Goal: Task Accomplishment & Management: Manage account settings

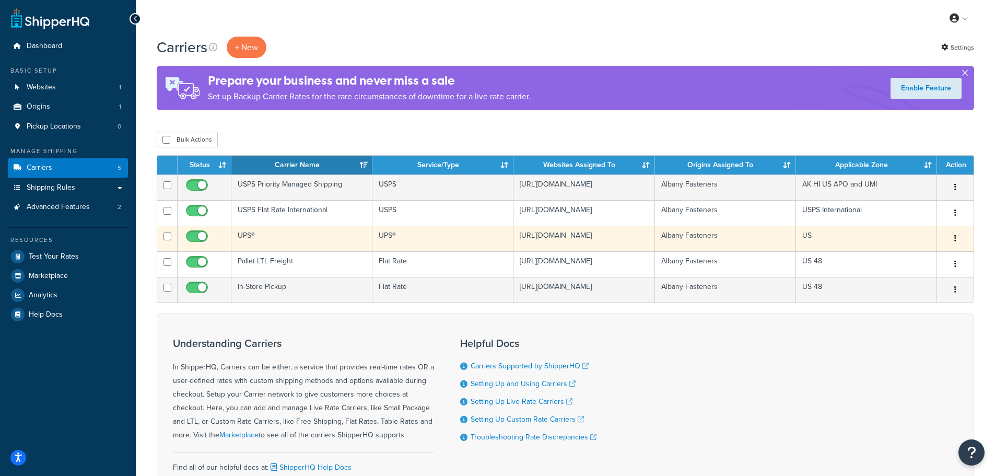
click at [324, 246] on td "UPS®" at bounding box center [301, 239] width 141 height 26
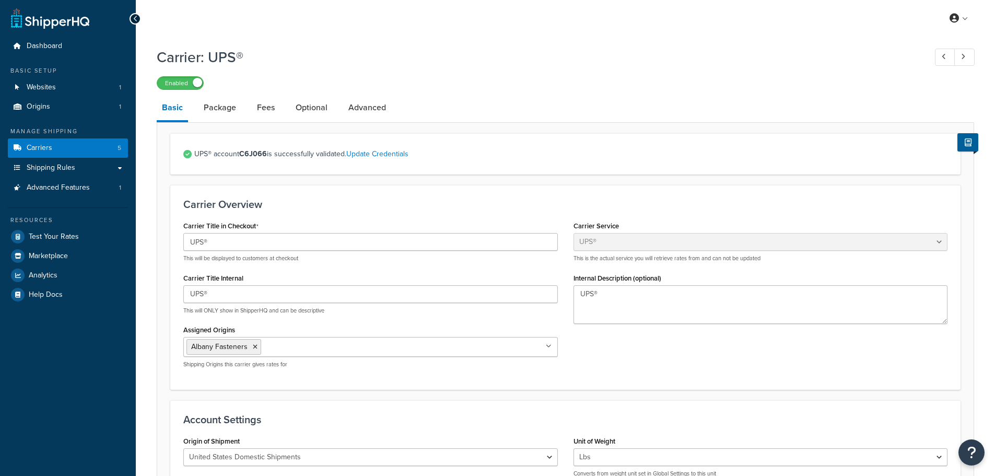
select select "ups"
click at [74, 149] on link "Carriers 5" at bounding box center [68, 147] width 120 height 19
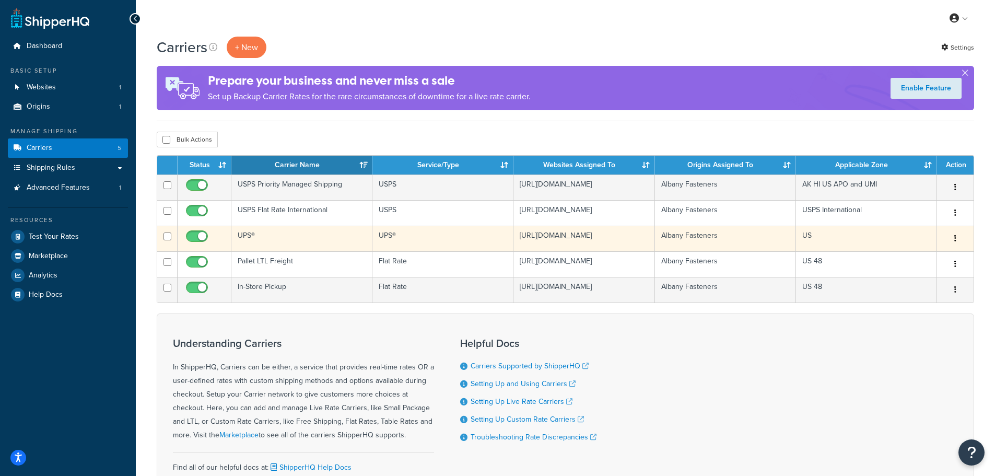
click at [960, 246] on button "button" at bounding box center [955, 238] width 15 height 17
click at [898, 266] on link "Edit" at bounding box center [913, 268] width 83 height 21
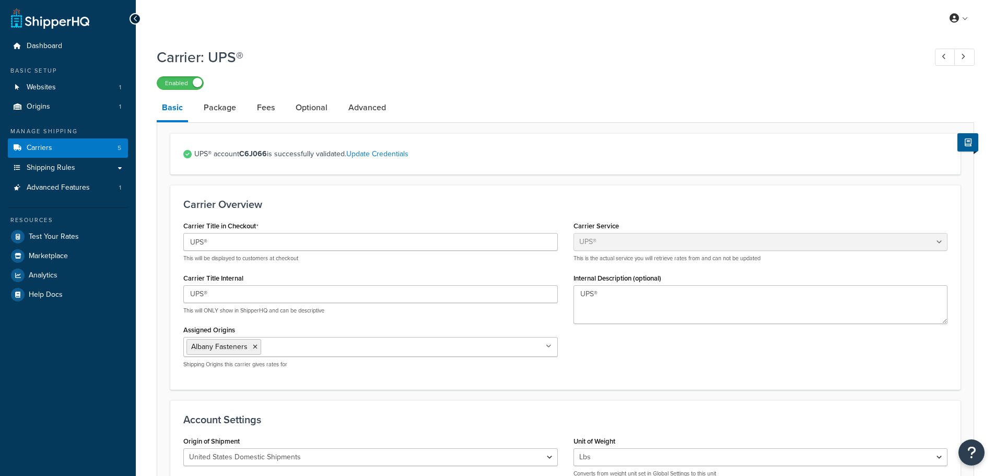
select select "ups"
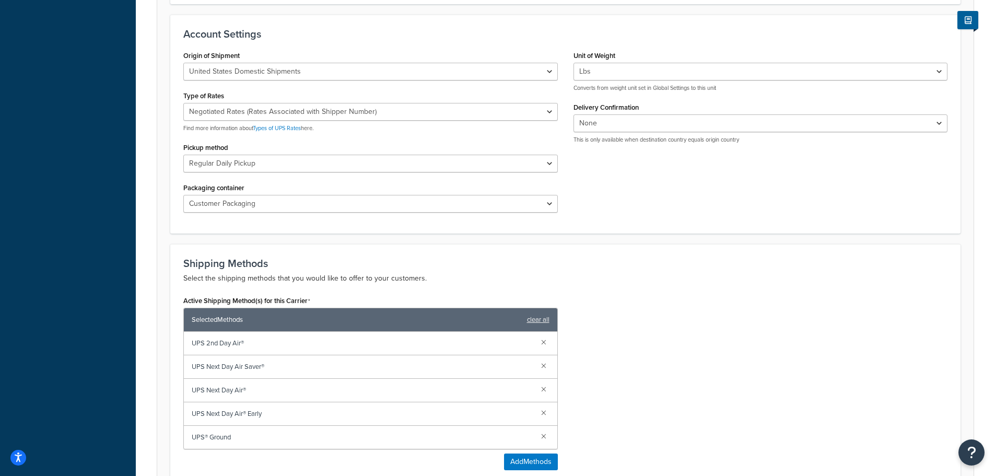
scroll to position [418, 0]
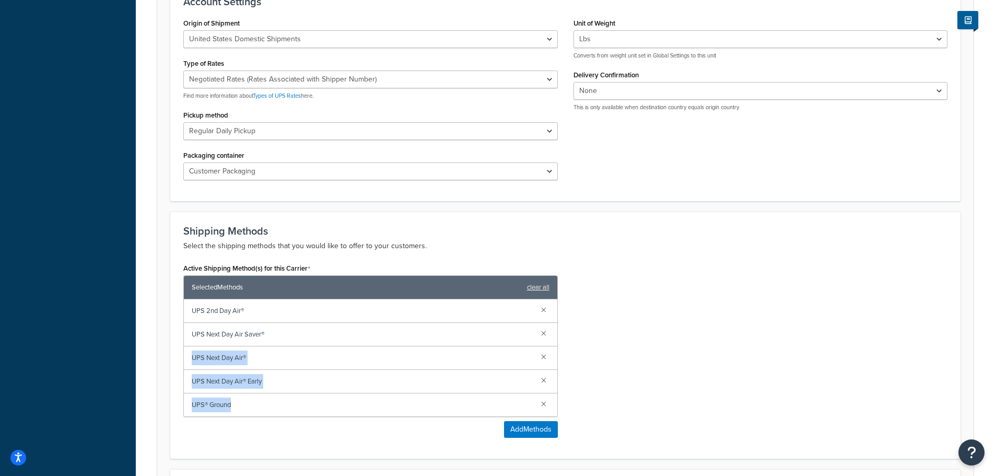
drag, startPoint x: 292, startPoint y: 409, endPoint x: 284, endPoint y: 325, distance: 84.0
click at [284, 325] on div "UPS 2nd Day Air® UPS Next Day Air Saver® UPS Next Day Air® UPS Next Day Air® Ea…" at bounding box center [371, 357] width 374 height 117
click at [284, 325] on div "UPS Next Day Air Saver®" at bounding box center [371, 335] width 374 height 24
drag, startPoint x: 336, startPoint y: 313, endPoint x: 307, endPoint y: 358, distance: 53.3
click at [307, 358] on div "UPS 2nd Day Air® UPS Next Day Air Saver® UPS Next Day Air® UPS Next Day Air® Ea…" at bounding box center [371, 357] width 374 height 117
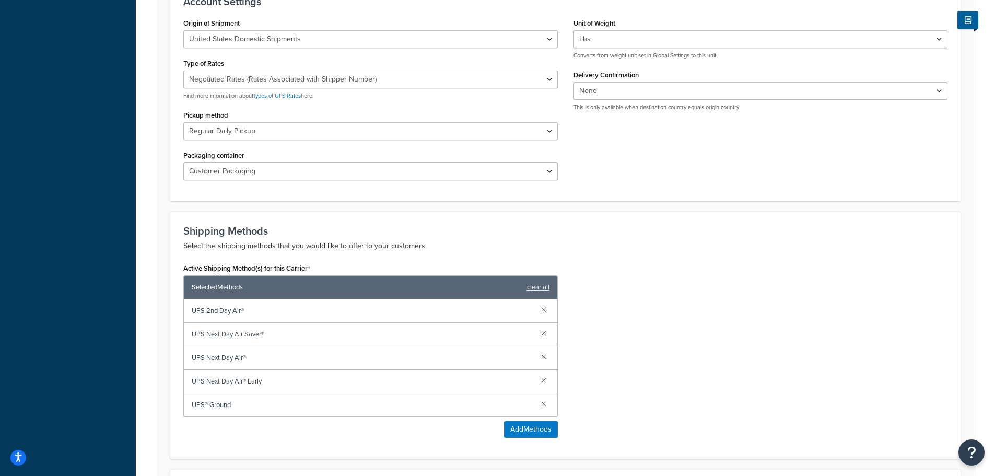
click at [312, 406] on span "UPS® Ground" at bounding box center [362, 405] width 341 height 15
drag, startPoint x: 229, startPoint y: 404, endPoint x: 236, endPoint y: 336, distance: 68.3
click at [236, 336] on div "UPS 2nd Day Air® UPS Next Day Air Saver® UPS Next Day Air® UPS Next Day Air® Ea…" at bounding box center [371, 357] width 374 height 117
click at [225, 326] on div "UPS Next Day Air Saver®" at bounding box center [371, 335] width 374 height 24
drag, startPoint x: 196, startPoint y: 314, endPoint x: 239, endPoint y: 318, distance: 43.0
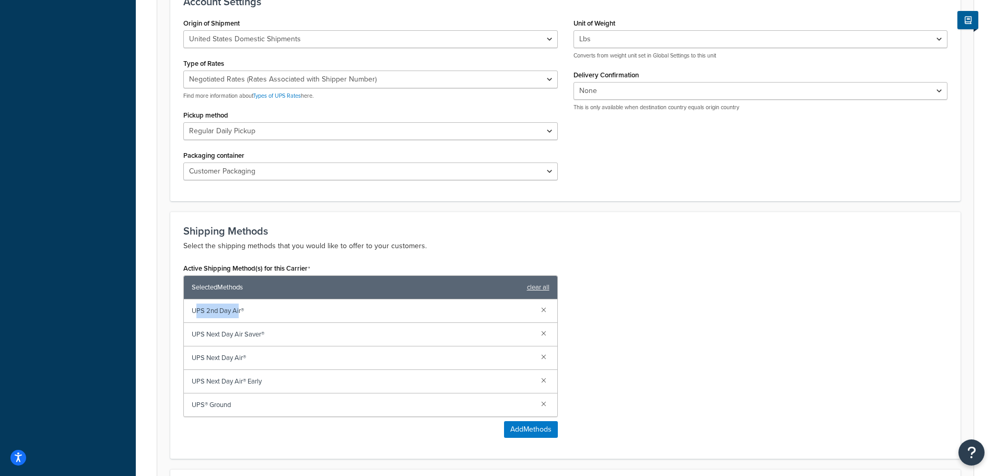
click at [239, 318] on span "UPS 2nd Day Air®" at bounding box center [362, 311] width 341 height 15
click at [263, 321] on div "UPS 2nd Day Air®" at bounding box center [371, 311] width 374 height 24
drag, startPoint x: 240, startPoint y: 411, endPoint x: 220, endPoint y: 345, distance: 68.8
click at [210, 378] on div "UPS 2nd Day Air® UPS Next Day Air Saver® UPS Next Day Air® UPS Next Day Air® Ea…" at bounding box center [371, 357] width 374 height 117
click at [257, 354] on span "UPS Next Day Air®" at bounding box center [362, 358] width 341 height 15
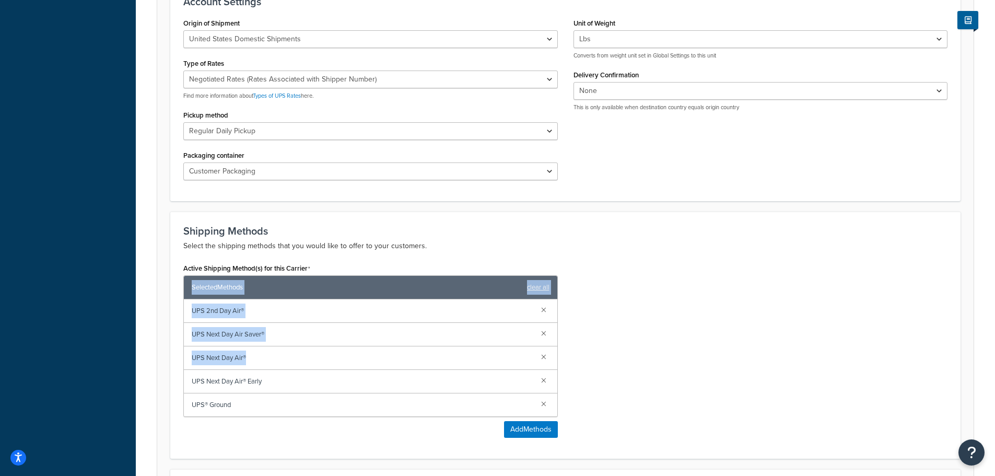
drag, startPoint x: 248, startPoint y: 362, endPoint x: 173, endPoint y: 292, distance: 102.4
click at [173, 292] on div "Shipping Methods Select the shipping methods that you would like to offer to yo…" at bounding box center [565, 335] width 791 height 247
click at [185, 314] on div "UPS 2nd Day Air®" at bounding box center [371, 311] width 374 height 24
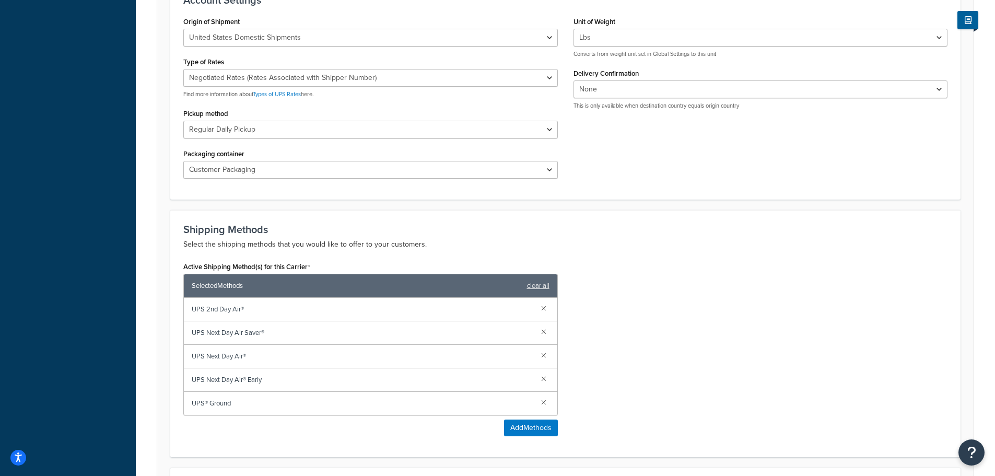
scroll to position [470, 0]
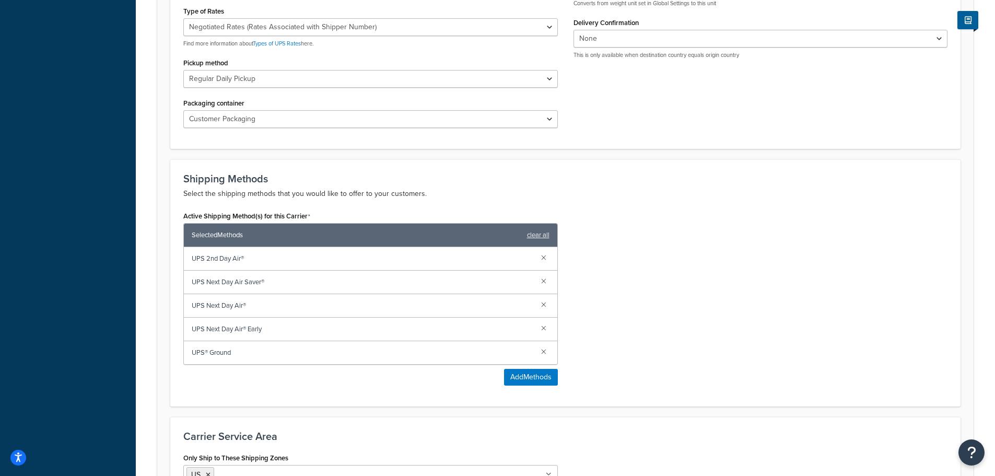
click at [271, 288] on span "UPS Next Day Air Saver®" at bounding box center [362, 282] width 341 height 15
click at [261, 307] on span "UPS Next Day Air®" at bounding box center [362, 305] width 341 height 15
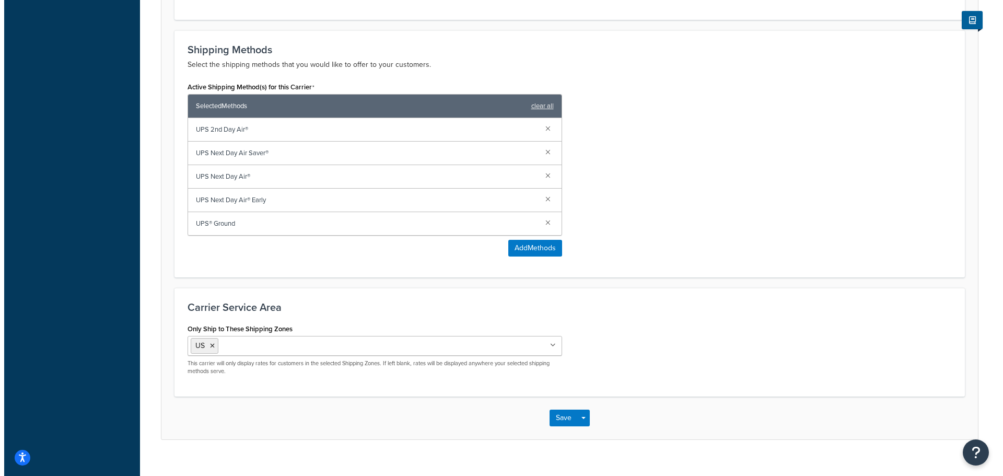
scroll to position [617, 0]
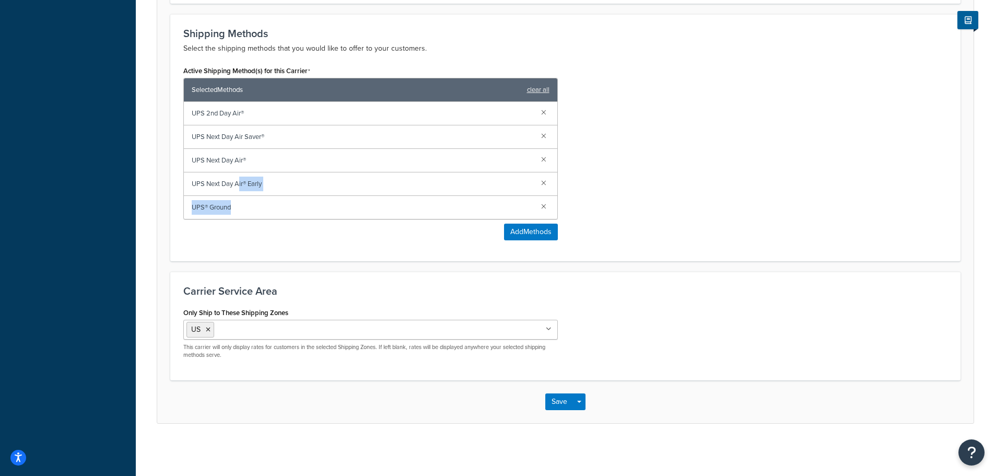
drag, startPoint x: 269, startPoint y: 208, endPoint x: 238, endPoint y: 182, distance: 40.0
click at [238, 190] on div "UPS 2nd Day Air® UPS Next Day Air Saver® UPS Next Day Air® UPS Next Day Air® Ea…" at bounding box center [371, 160] width 374 height 117
click at [255, 185] on span "UPS Next Day Air® Early" at bounding box center [362, 184] width 341 height 15
click at [534, 240] on button "Add Methods" at bounding box center [531, 232] width 54 height 17
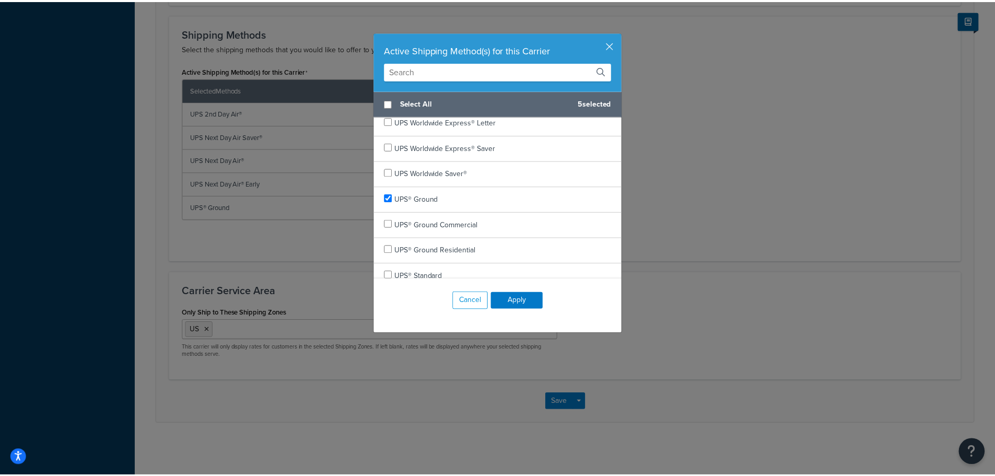
scroll to position [605, 0]
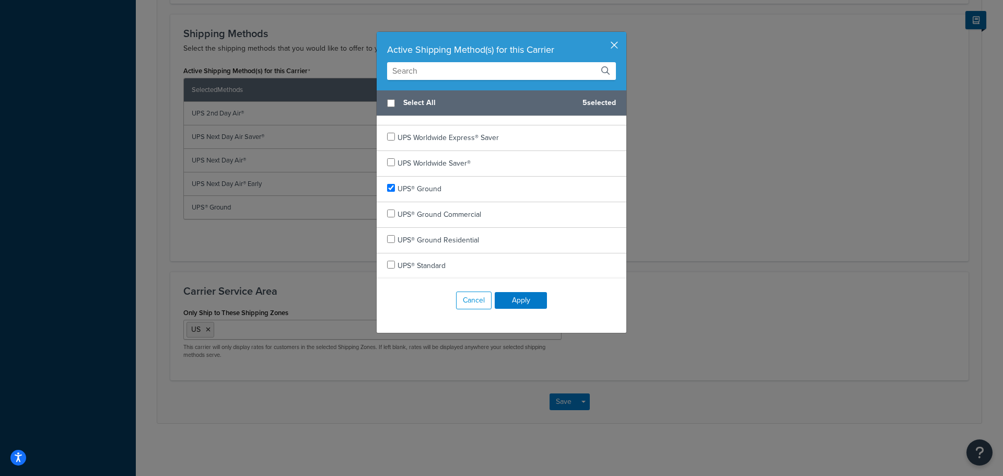
click at [624, 34] on button "button" at bounding box center [625, 33] width 3 height 3
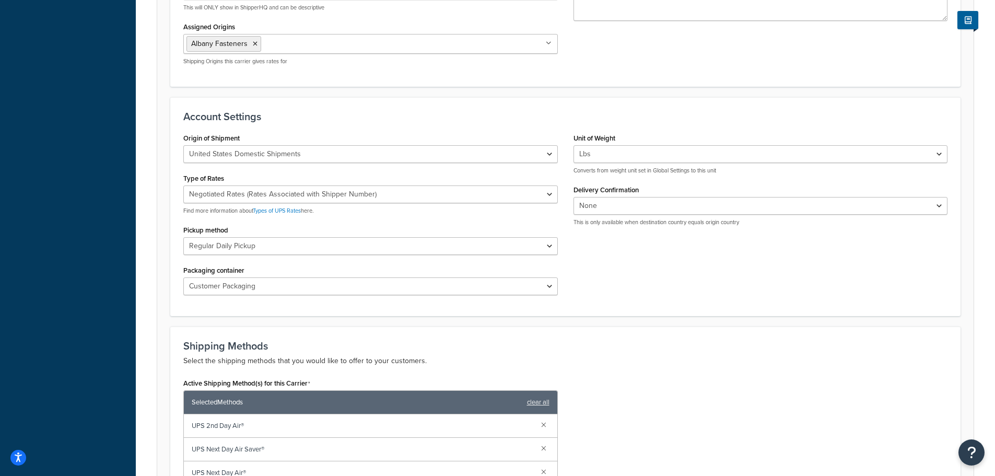
scroll to position [42, 0]
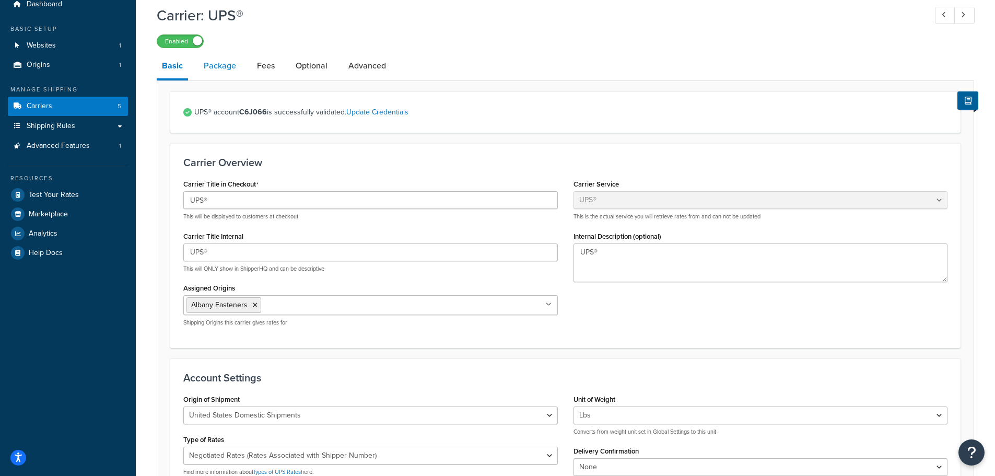
click at [227, 66] on link "Package" at bounding box center [220, 65] width 43 height 25
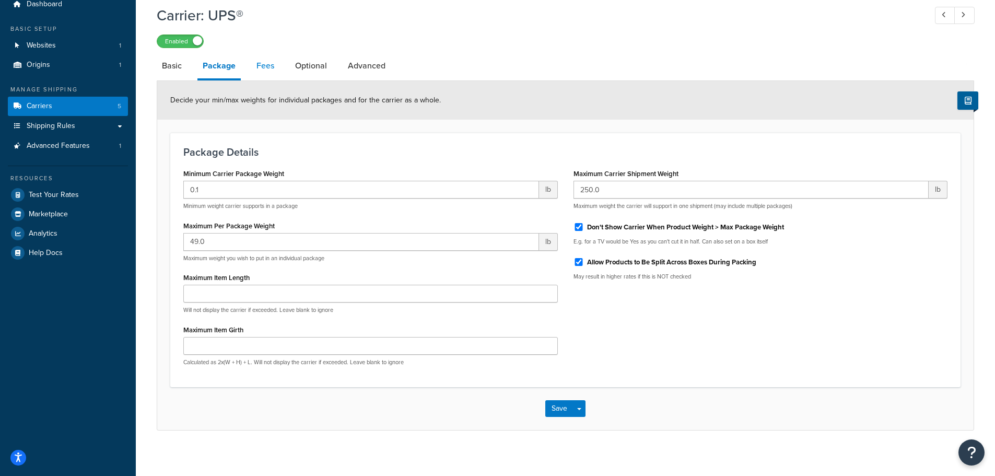
click at [266, 66] on link "Fees" at bounding box center [265, 65] width 28 height 25
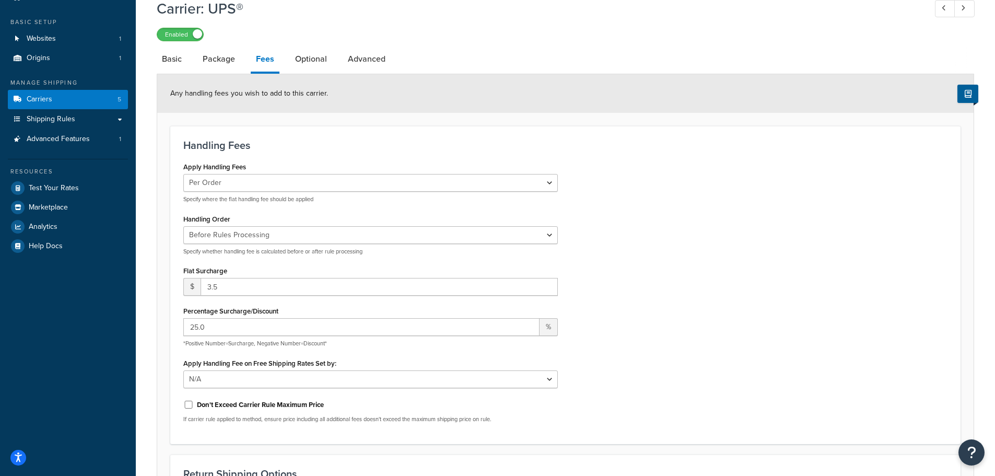
scroll to position [29, 0]
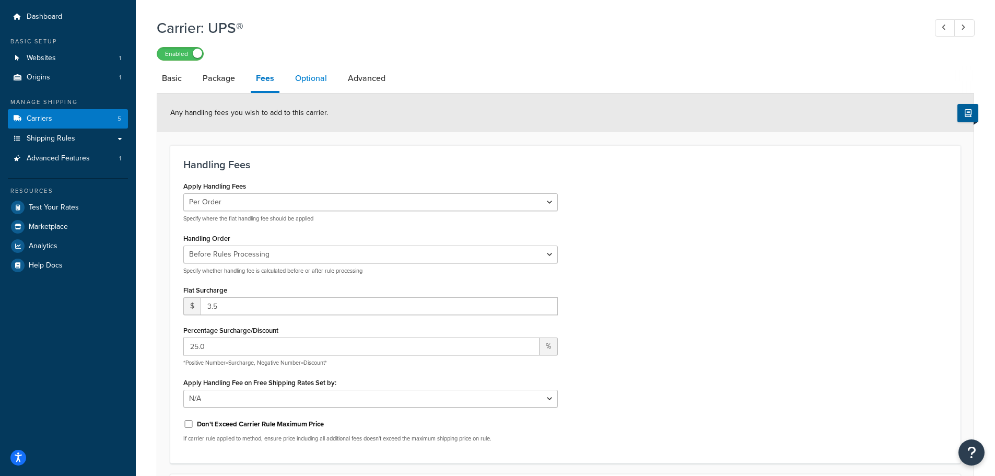
click at [307, 87] on link "Optional" at bounding box center [311, 78] width 42 height 25
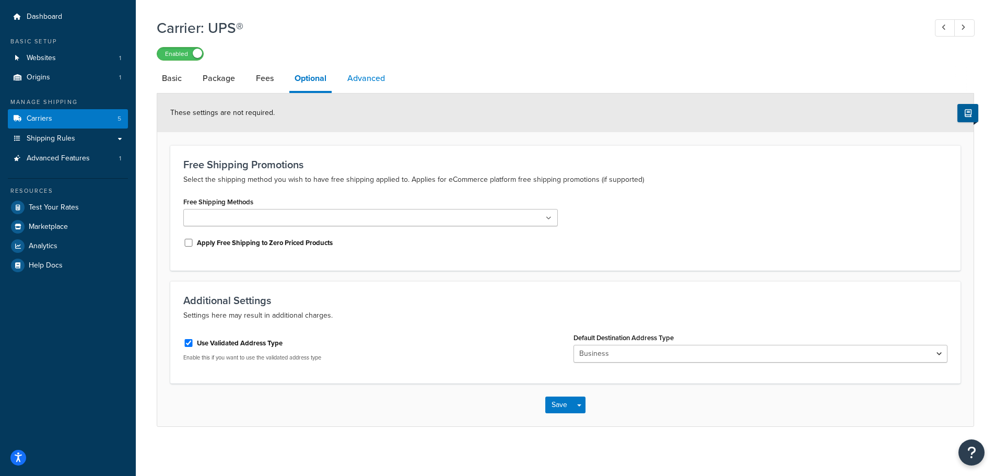
click at [357, 79] on link "Advanced" at bounding box center [366, 78] width 48 height 25
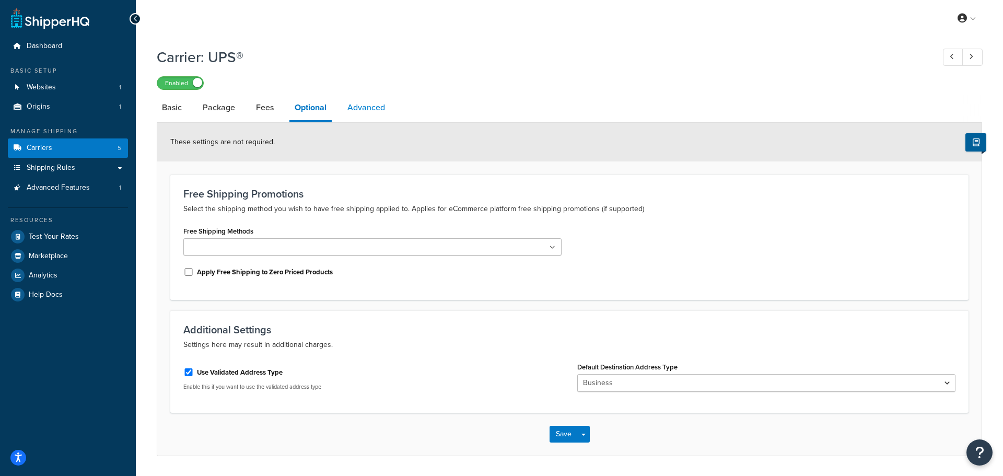
select select "false"
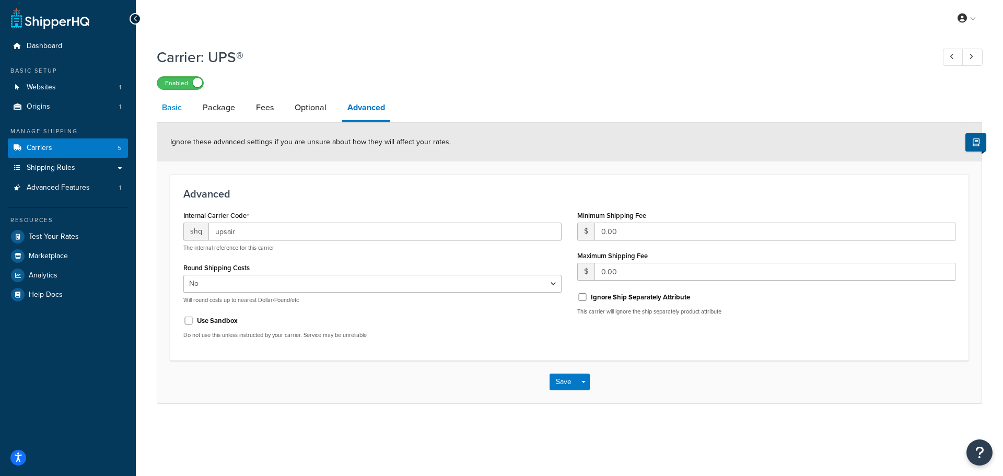
click at [167, 110] on link "Basic" at bounding box center [172, 107] width 30 height 25
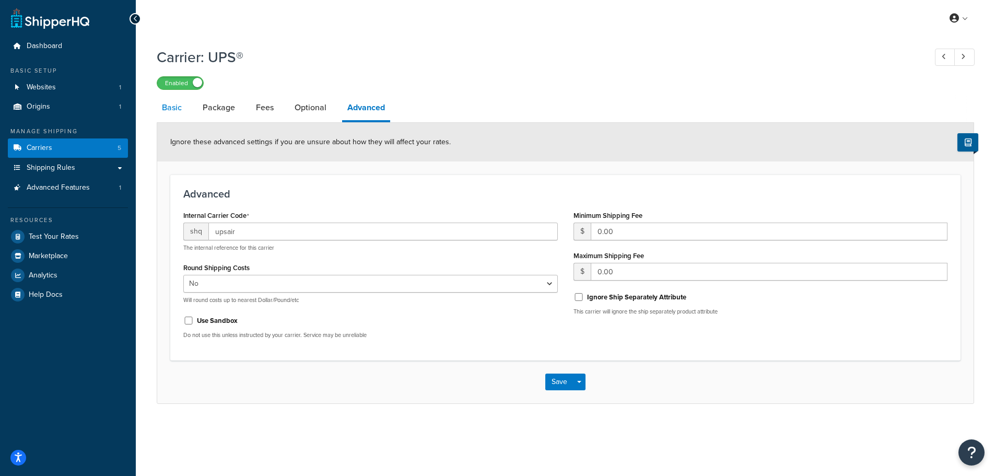
select select "ups"
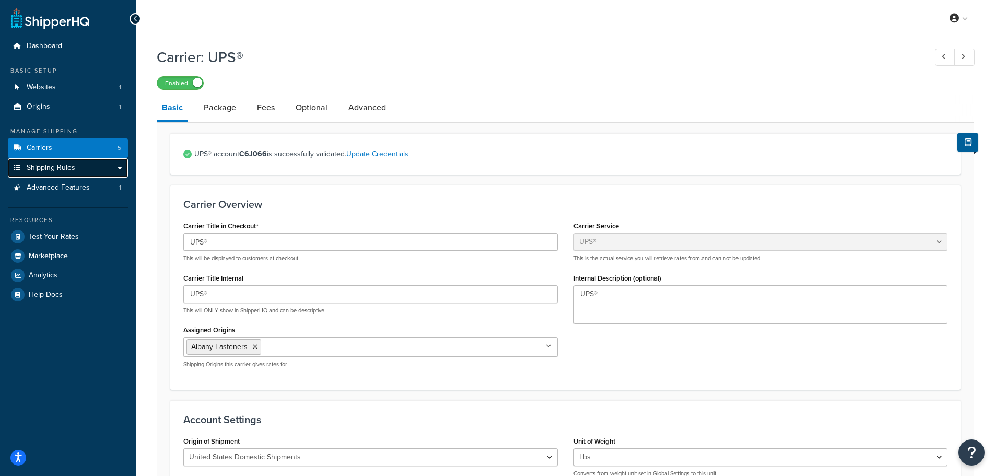
click at [73, 164] on span "Shipping Rules" at bounding box center [51, 168] width 49 height 9
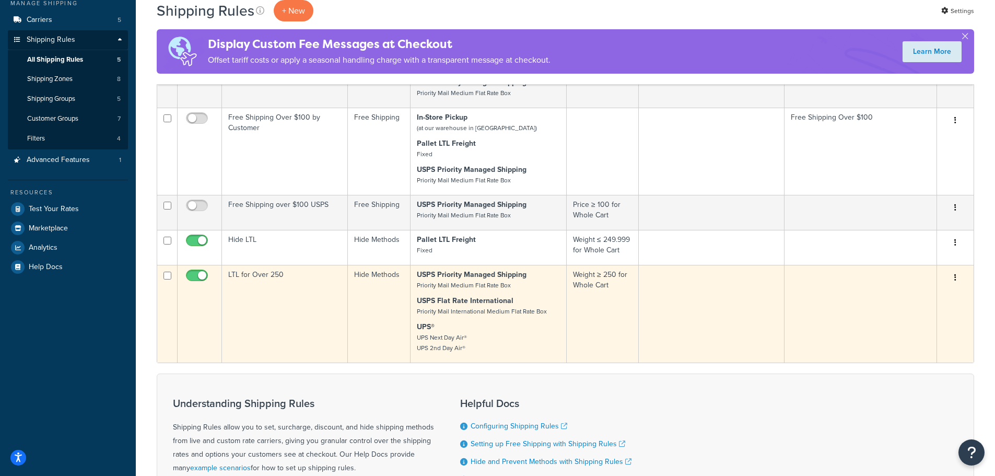
scroll to position [157, 0]
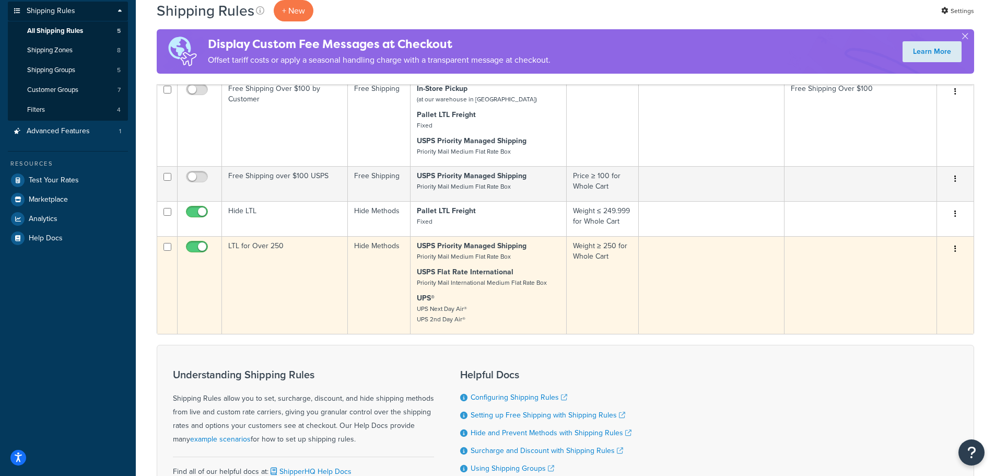
click at [470, 257] on small "Priority Mail Medium Flat Rate Box" at bounding box center [464, 256] width 94 height 9
